Goal: Transaction & Acquisition: Purchase product/service

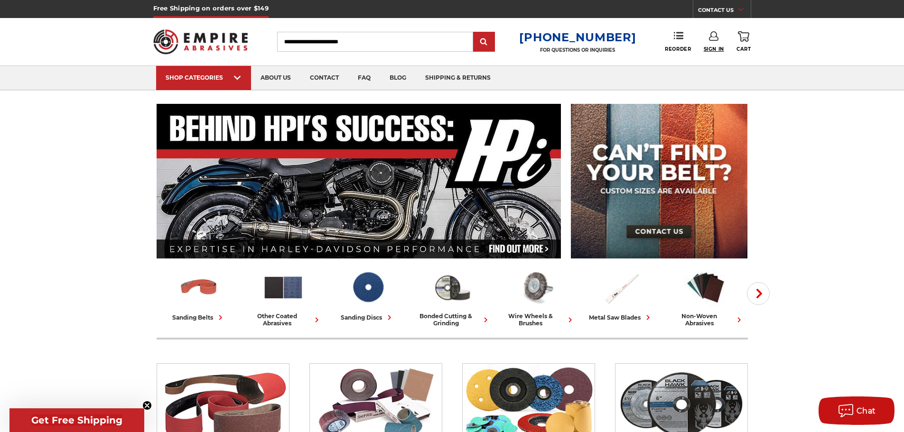
type input "**********"
click at [717, 46] on span "Sign In" at bounding box center [714, 49] width 20 height 6
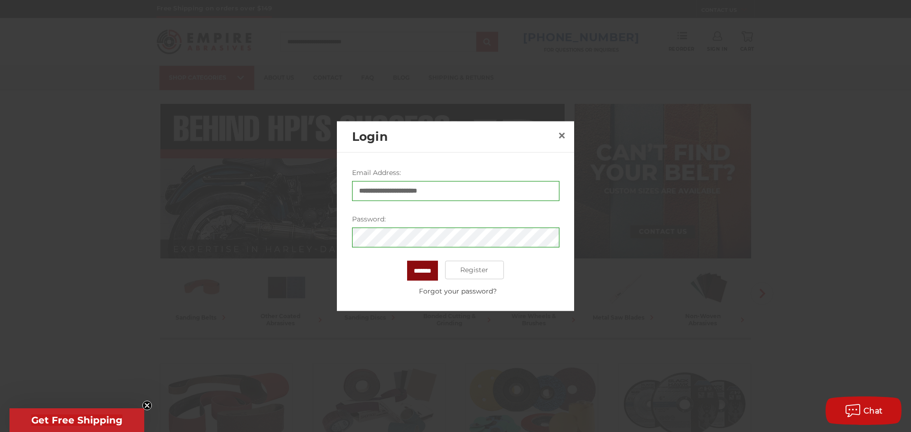
click at [433, 271] on input "*******" at bounding box center [422, 270] width 31 height 20
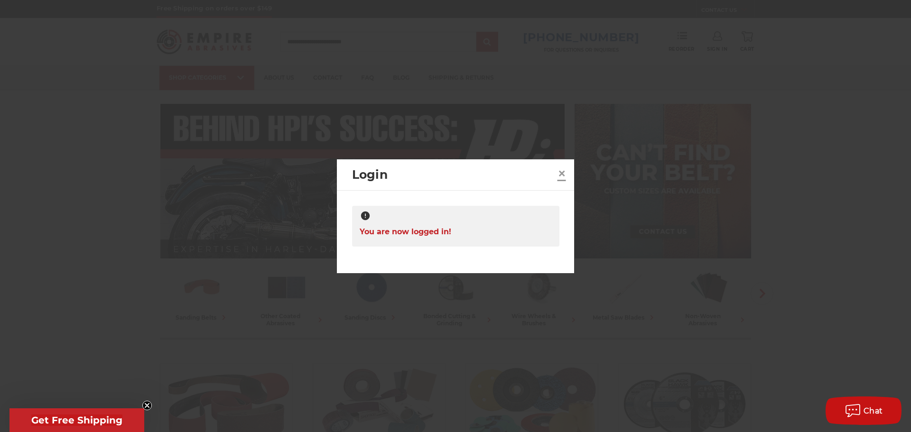
click at [561, 170] on span "×" at bounding box center [561, 173] width 9 height 19
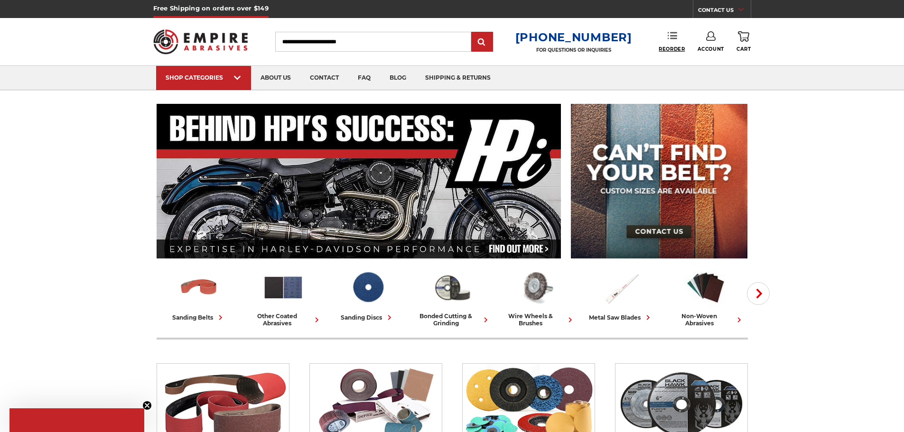
click at [666, 50] on span "Reorder" at bounding box center [672, 49] width 26 height 6
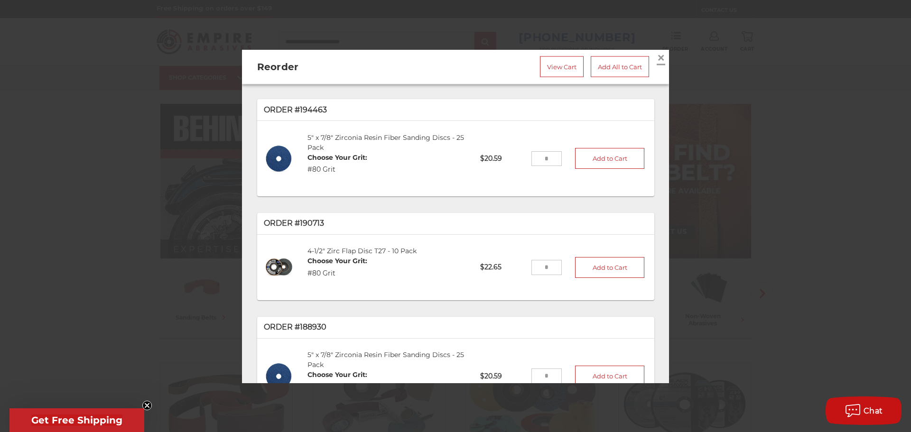
click at [657, 54] on span "×" at bounding box center [661, 57] width 9 height 19
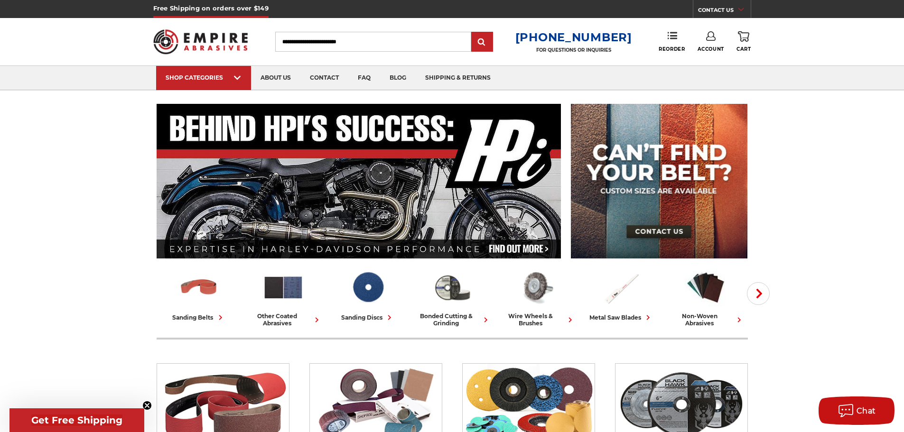
click at [708, 42] on link "Account" at bounding box center [710, 41] width 27 height 21
click at [706, 63] on link "Account" at bounding box center [711, 62] width 68 height 18
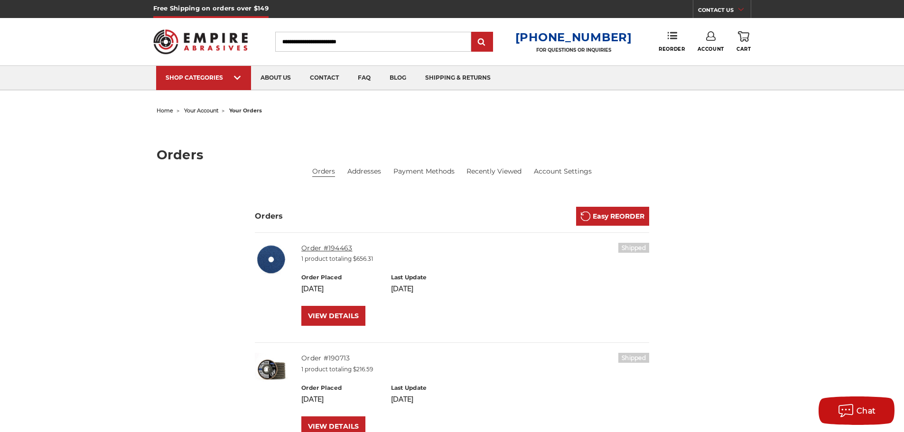
click at [326, 245] on link "Order #194463" at bounding box center [326, 248] width 51 height 9
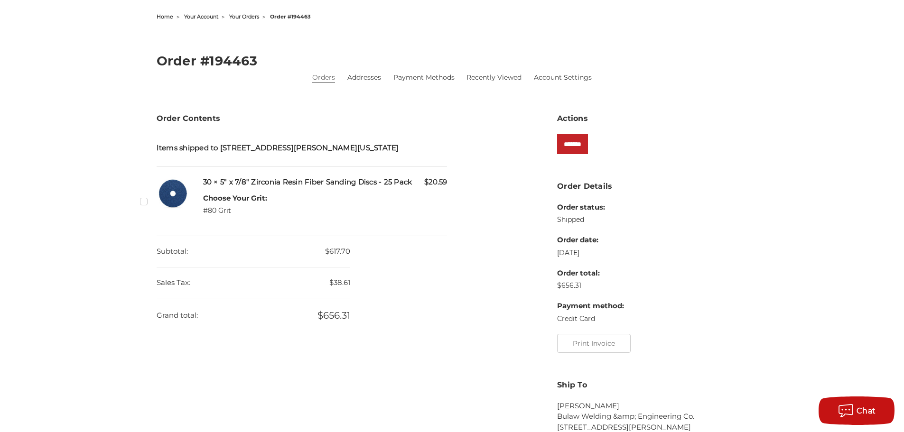
scroll to position [142, 0]
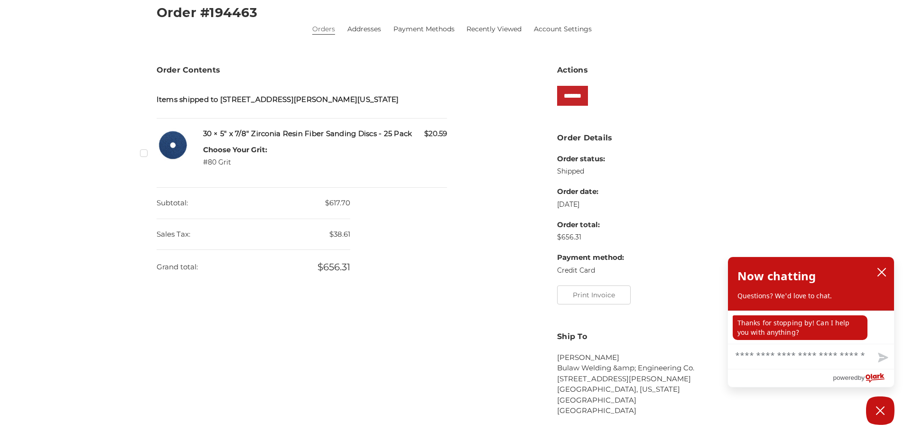
click at [144, 155] on label "Checkbox 528681 label" at bounding box center [145, 153] width 10 height 10
click at [572, 100] on input "*******" at bounding box center [572, 96] width 31 height 20
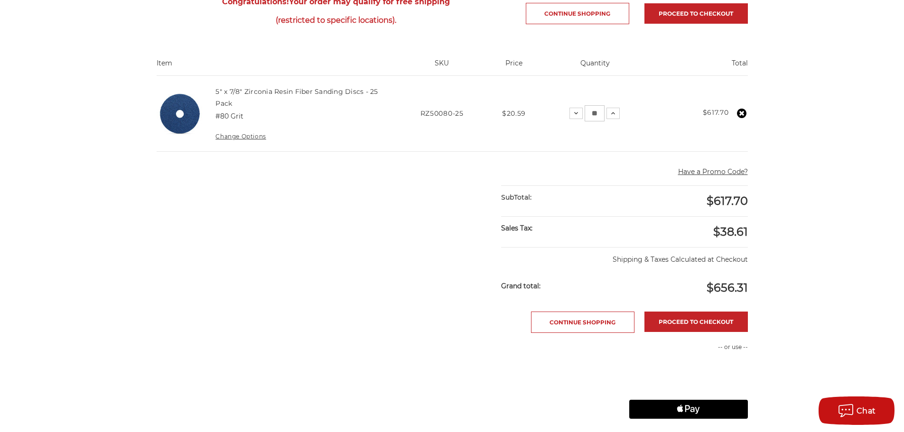
scroll to position [190, 0]
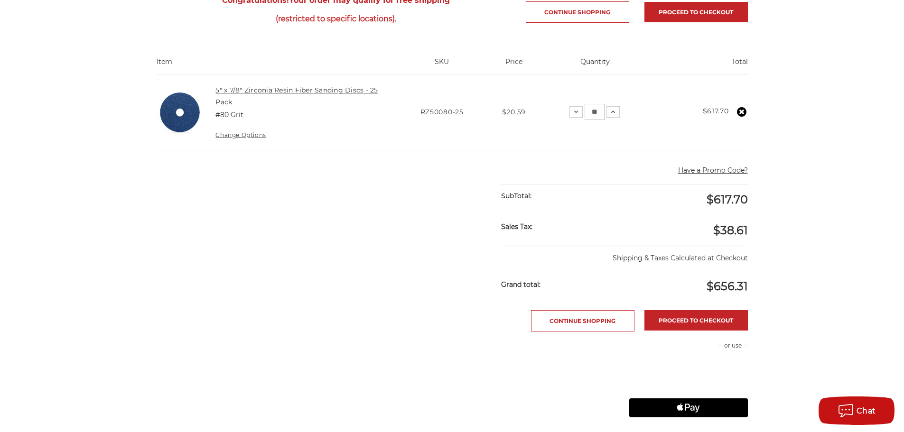
click at [291, 93] on link "5" x 7/8" Zirconia Resin Fiber Sanding Discs - 25 Pack" at bounding box center [296, 96] width 162 height 20
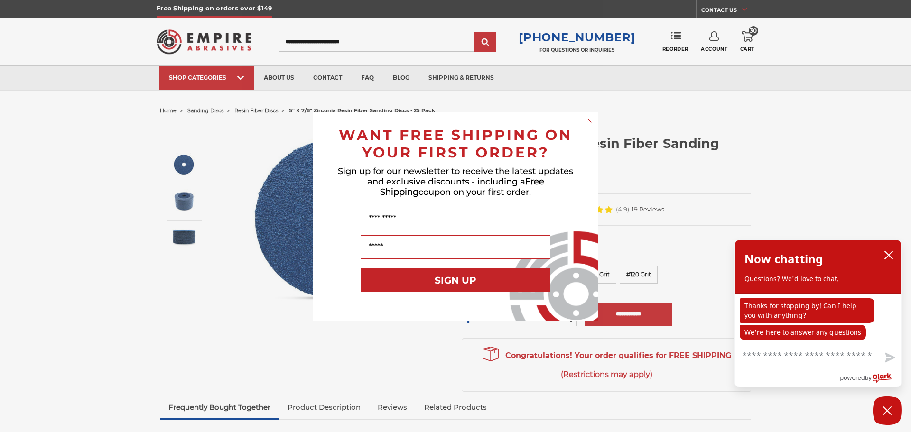
click at [588, 120] on circle "Close dialog" at bounding box center [589, 120] width 9 height 9
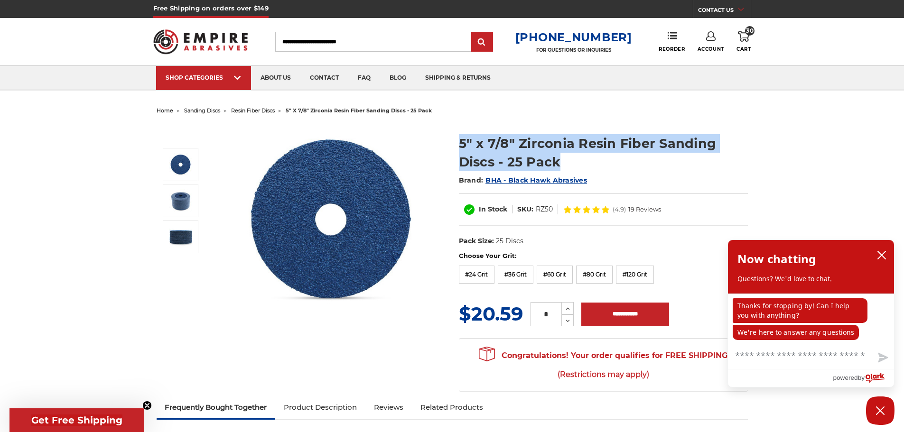
drag, startPoint x: 457, startPoint y: 143, endPoint x: 615, endPoint y: 170, distance: 160.4
click at [615, 170] on section "5" x 7/8" Zirconia Resin Fiber Sanding Discs - 25 Pack Brand: BHA - Black Hawk …" at bounding box center [603, 187] width 302 height 127
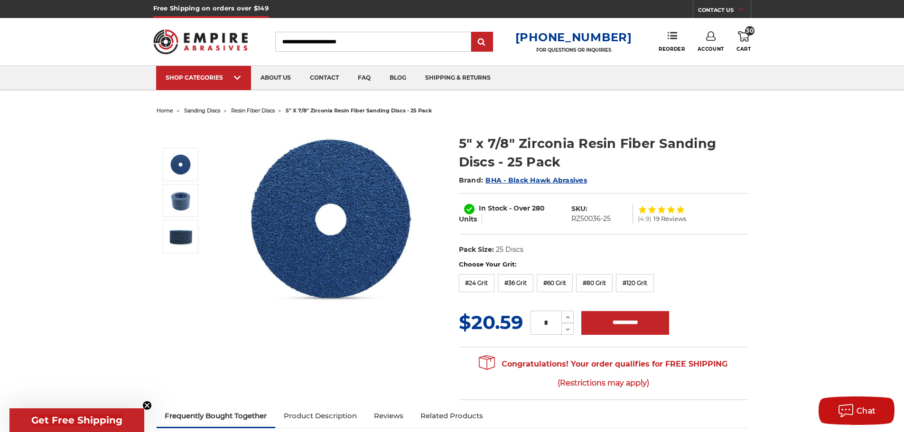
click at [597, 293] on div "Choose Your Grit: #24 Grit #36 Grit #60 Grit #80 Grit #120 Grit" at bounding box center [603, 278] width 289 height 36
click at [595, 287] on label "#80 Grit" at bounding box center [594, 283] width 37 height 18
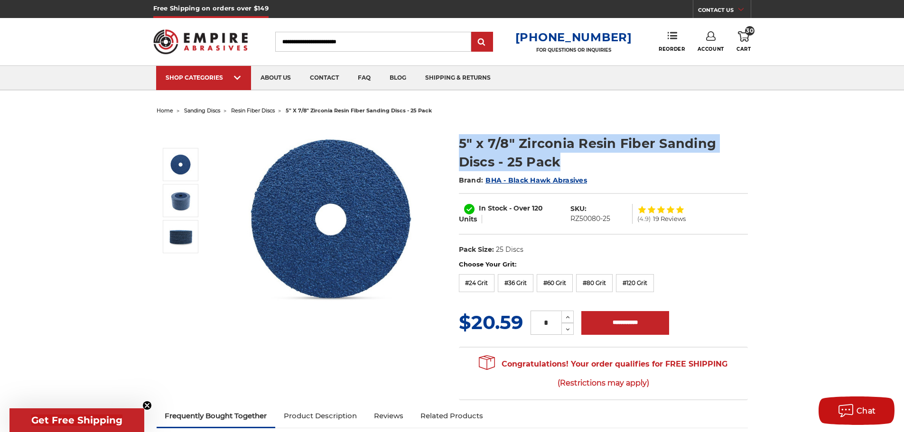
drag, startPoint x: 457, startPoint y: 142, endPoint x: 556, endPoint y: 162, distance: 100.7
click at [556, 162] on section "5" x 7/8" Zirconia Resin Fiber Sanding Discs - 25 Pack Brand: BHA - Black Hawk …" at bounding box center [603, 192] width 302 height 136
copy h1 "5" x 7/8" Zirconia Resin Fiber Sanding Discs - 25 Pack"
click at [744, 43] on link "30 Cart" at bounding box center [743, 41] width 14 height 21
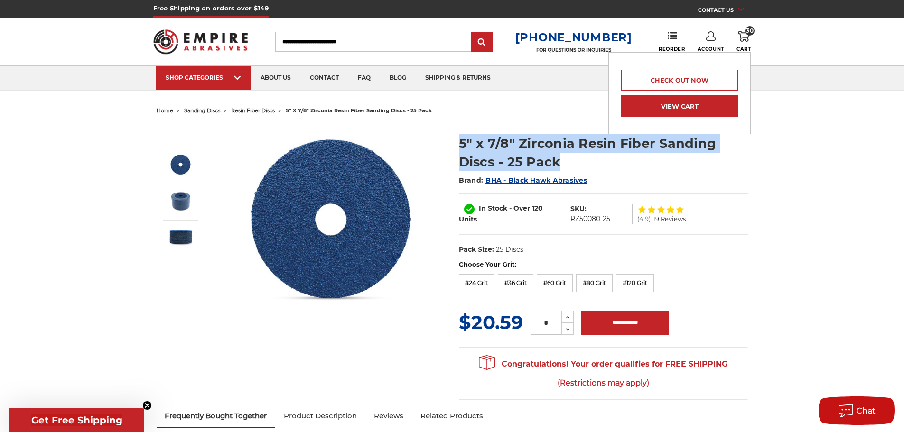
click at [706, 105] on link "View Cart" at bounding box center [679, 105] width 117 height 21
